Goal: Task Accomplishment & Management: Use online tool/utility

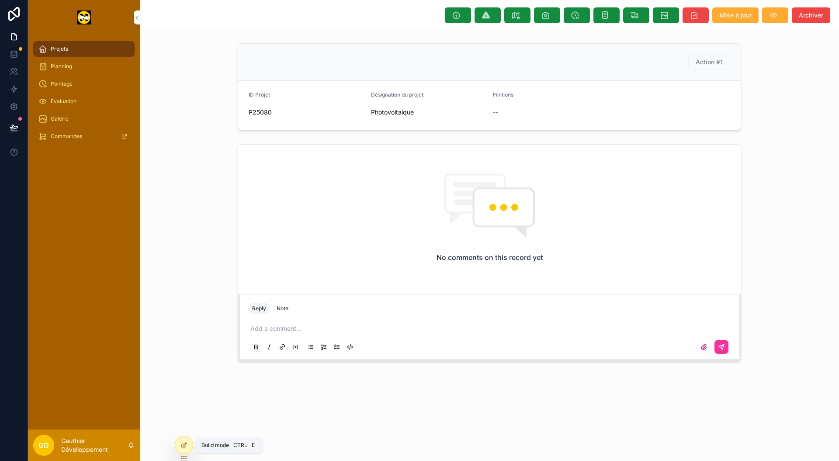
click at [184, 446] on icon at bounding box center [183, 445] width 7 height 7
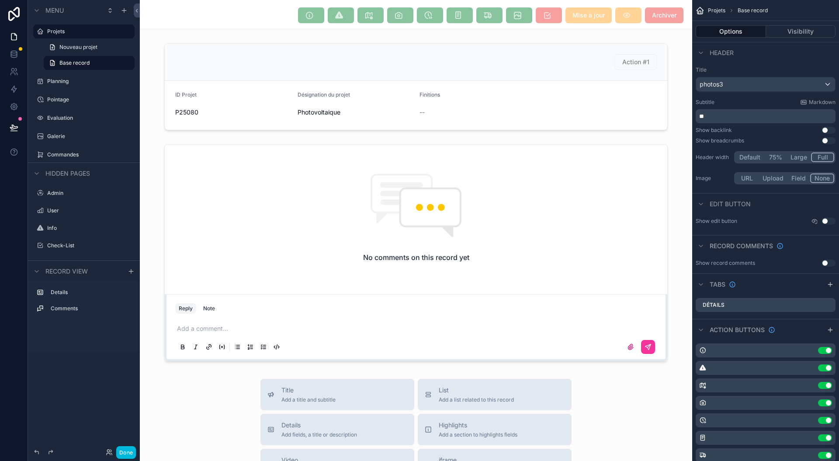
click at [811, 351] on div "Use setting" at bounding box center [766, 351] width 140 height 14
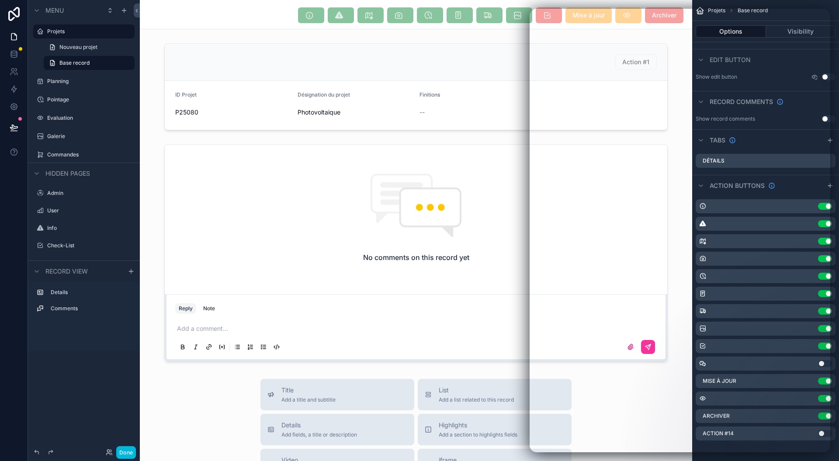
click at [66, 33] on label "Projets" at bounding box center [88, 31] width 82 height 7
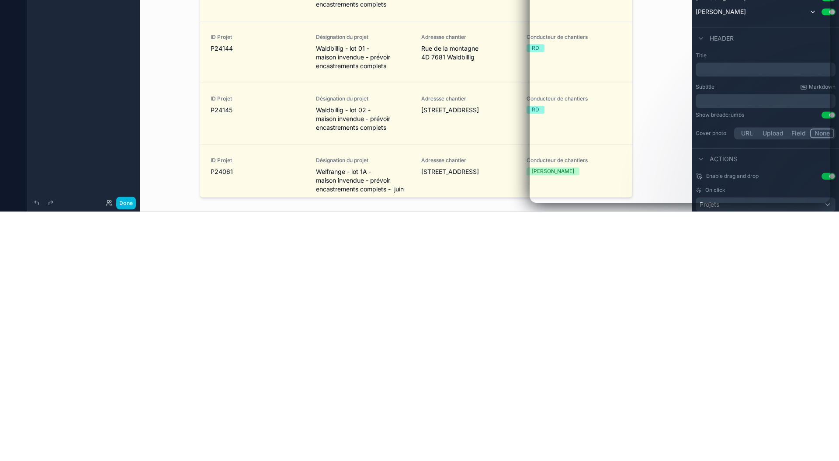
click at [172, 346] on div "Projets Equipe Nouveau projet [PERSON_NAME] 1 ID Projet P25080 Désignation du p…" at bounding box center [416, 230] width 552 height 461
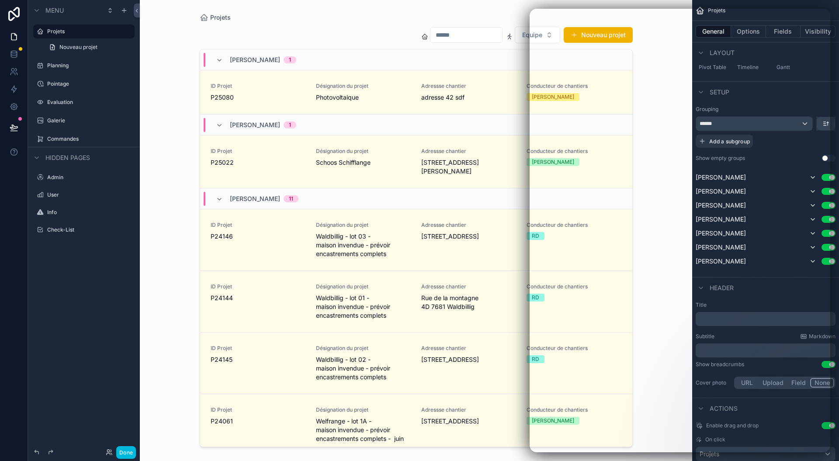
click at [126, 452] on button "Done" at bounding box center [126, 452] width 20 height 13
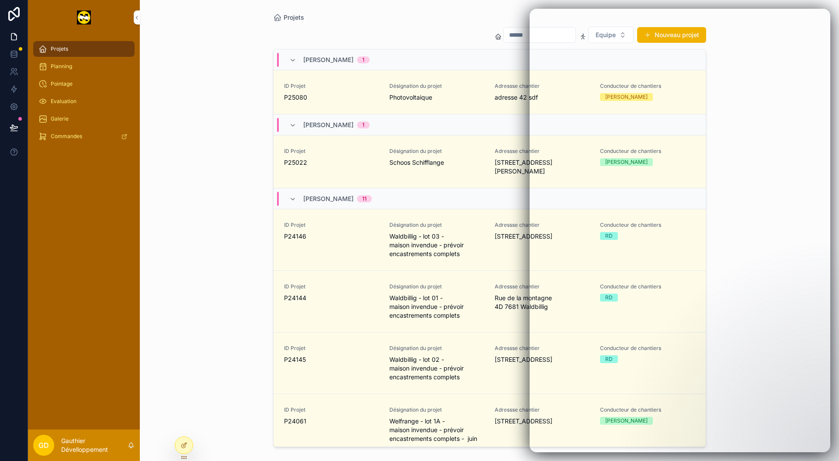
click at [823, 32] on div "Projets Equipe Nouveau projet [PERSON_NAME] 1 ID Projet P25080 Désignation du p…" at bounding box center [489, 230] width 699 height 461
